Goal: Information Seeking & Learning: Learn about a topic

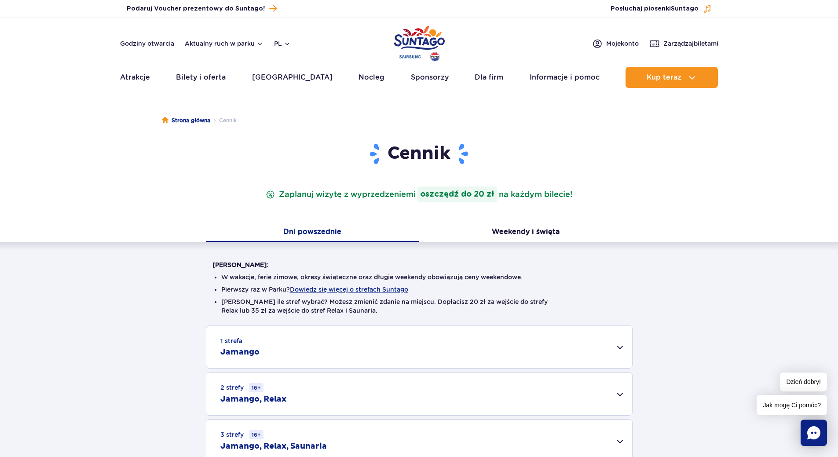
click at [143, 359] on div "1 strefa Jamango Dorosły (18 – 65 lat) / Nastolatek (16 – 18 lat) Ten sam dzień…" at bounding box center [419, 393] width 838 height 137
click at [165, 339] on div "1 strefa Jamango Dorosły (18 – 65 lat) / Nastolatek (16 – 18 lat) Ten sam dzień…" at bounding box center [419, 393] width 838 height 137
drag, startPoint x: 104, startPoint y: 329, endPoint x: 99, endPoint y: 340, distance: 12.2
click at [99, 340] on div "1 strefa Jamango Dorosły (18 – 65 lat) / Nastolatek (16 – 18 lat) Ten sam dzień…" at bounding box center [419, 393] width 838 height 137
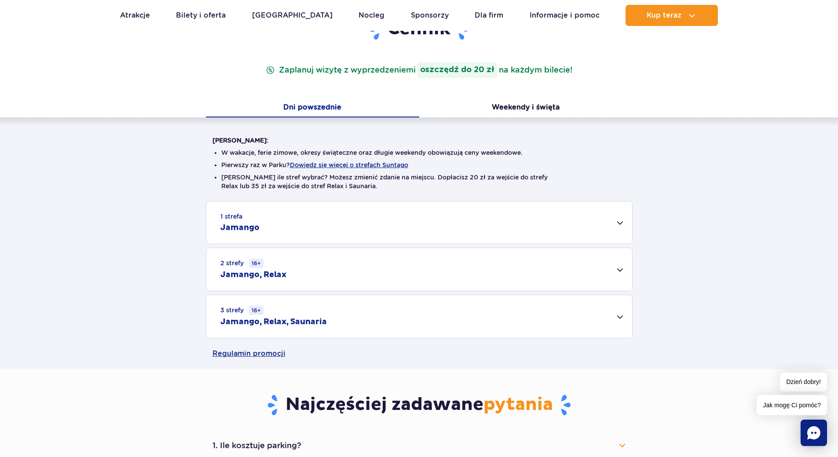
scroll to position [132, 0]
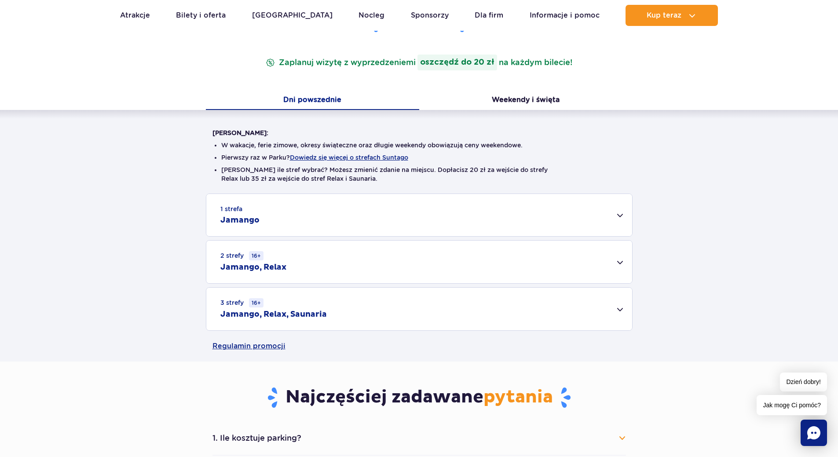
click at [620, 311] on div "3 strefy 16+ Jamango, Relax, Saunaria" at bounding box center [419, 309] width 426 height 43
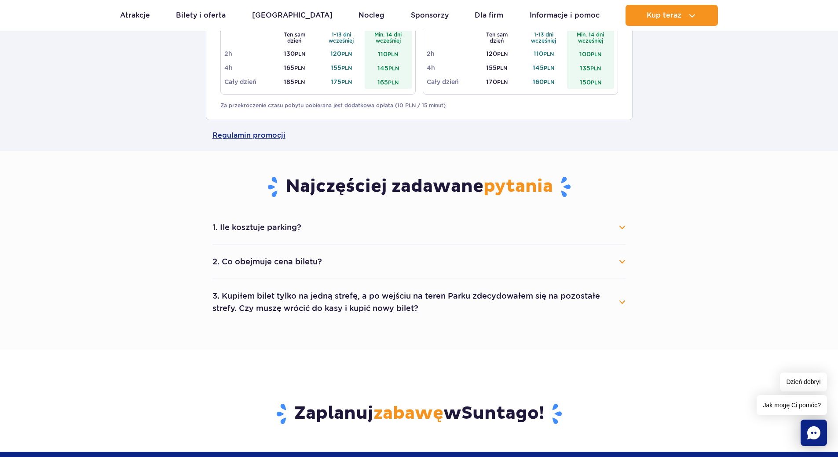
scroll to position [484, 0]
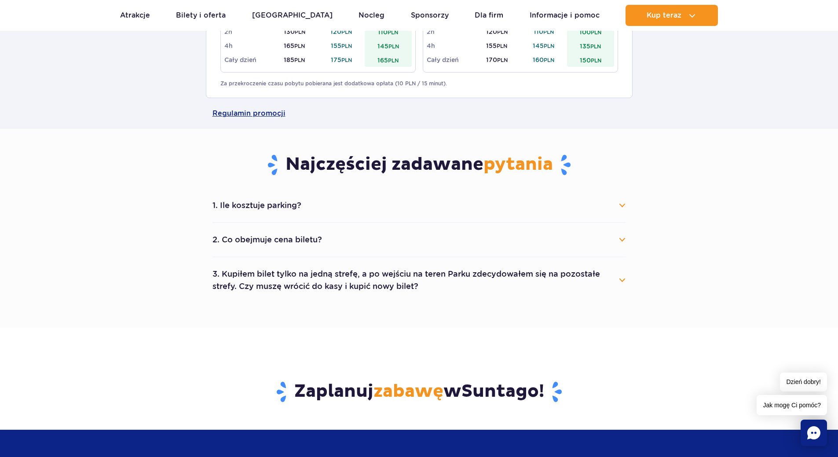
click at [271, 241] on button "2. Co obejmuje cena biletu?" at bounding box center [418, 239] width 413 height 19
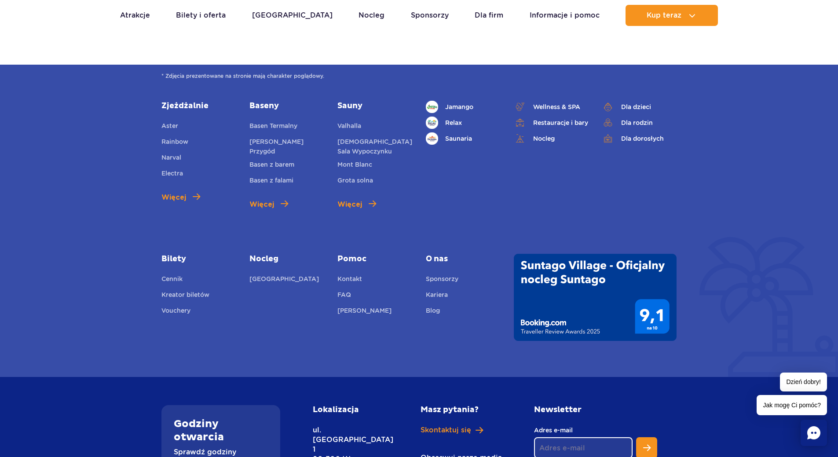
scroll to position [1364, 0]
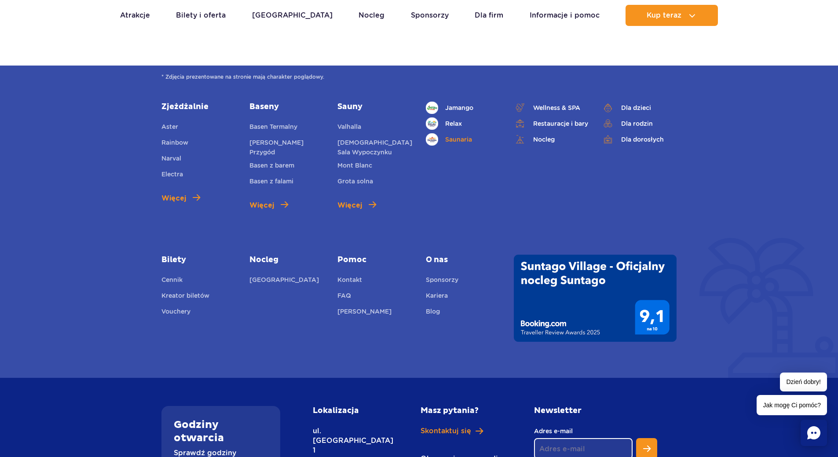
click at [462, 133] on link "Saunaria" at bounding box center [463, 139] width 75 height 12
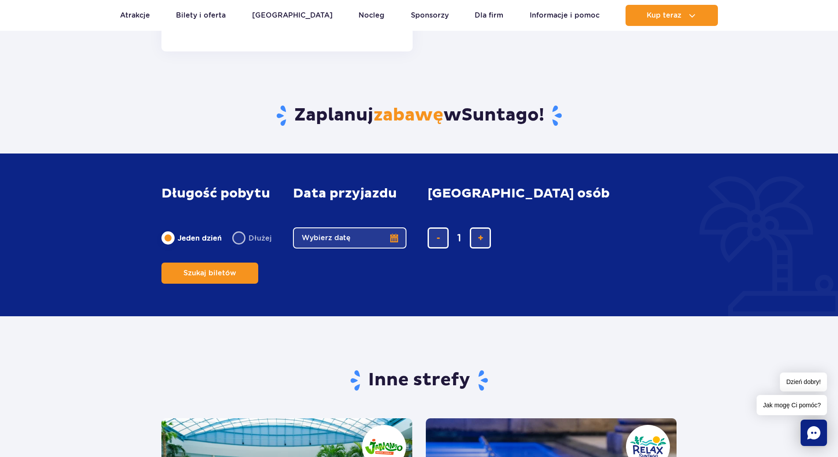
scroll to position [1364, 0]
